Goal: Go to known website: Access a specific website the user already knows

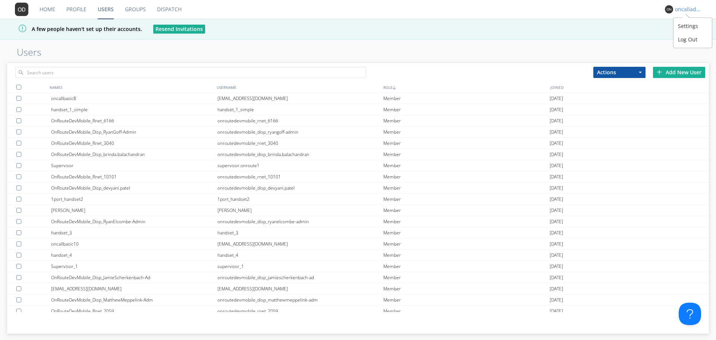
click at [674, 10] on div "oncalladmin10" at bounding box center [687, 9] width 28 height 7
click at [691, 44] on div "Log Out" at bounding box center [693, 39] width 38 height 13
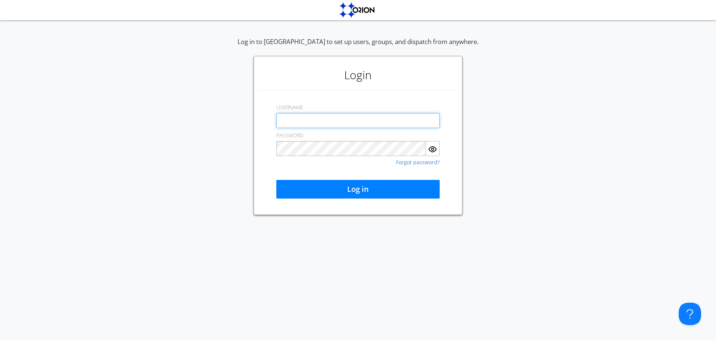
click at [359, 116] on input "text" at bounding box center [357, 120] width 163 height 15
type input "[EMAIL_ADDRESS][DOMAIN_NAME]"
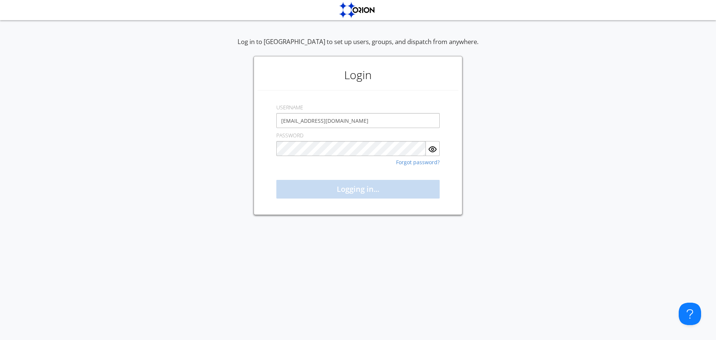
click at [358, 189] on button "Logging in..." at bounding box center [357, 189] width 163 height 19
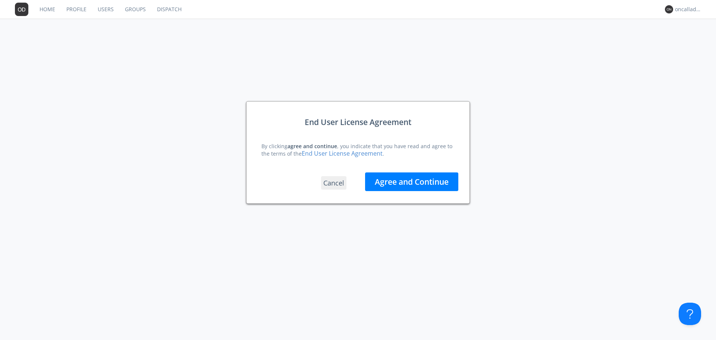
click at [158, 2] on link "Dispatch" at bounding box center [169, 9] width 36 height 19
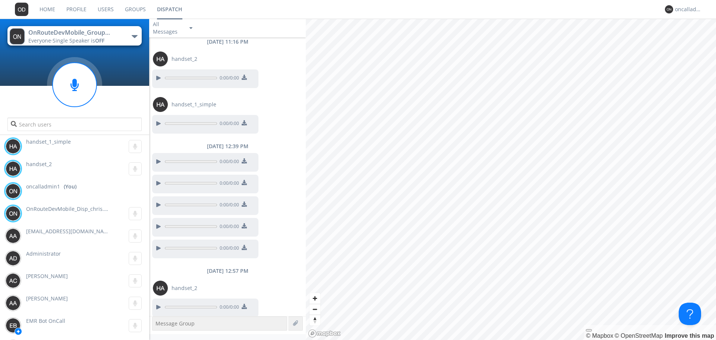
scroll to position [55, 0]
